Goal: Information Seeking & Learning: Learn about a topic

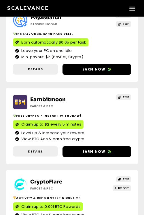
scroll to position [177, 0]
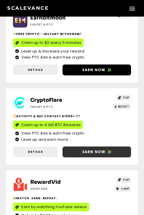
click at [108, 152] on icon at bounding box center [108, 152] width 3 height 3
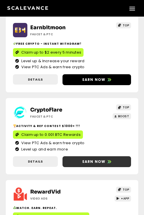
scroll to position [186, 0]
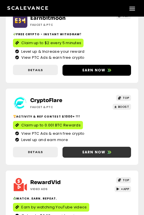
click at [113, 152] on span "Earn now" at bounding box center [96, 152] width 68 height 5
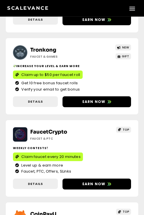
scroll to position [404, 0]
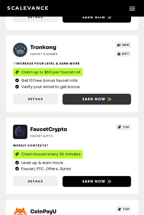
click at [122, 98] on span "Earn now" at bounding box center [96, 99] width 68 height 5
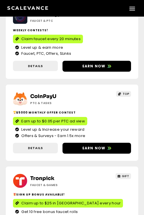
scroll to position [518, 0]
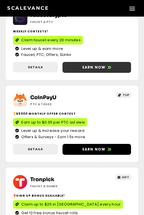
click at [108, 67] on icon at bounding box center [108, 67] width 3 height 3
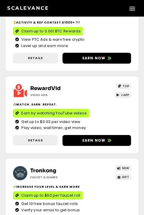
scroll to position [279, 0]
